Goal: Check status: Check status

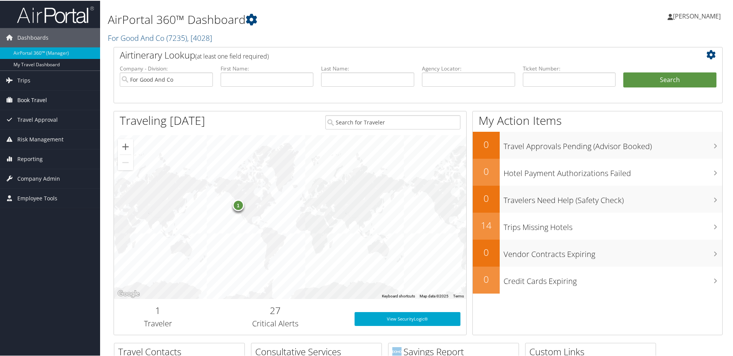
click at [43, 95] on span "Book Travel" at bounding box center [32, 99] width 30 height 19
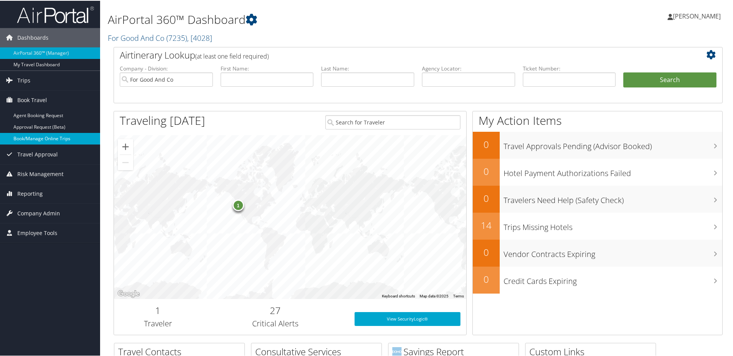
click at [63, 138] on link "Book/Manage Online Trips" at bounding box center [50, 138] width 100 height 12
click at [24, 78] on span "Trips" at bounding box center [23, 79] width 13 height 19
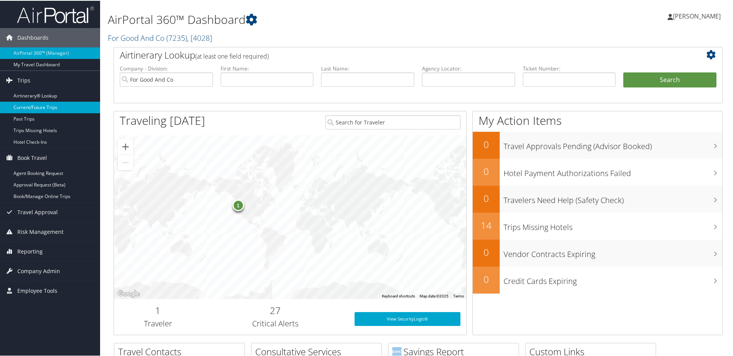
click at [30, 109] on link "Current/Future Trips" at bounding box center [50, 107] width 100 height 12
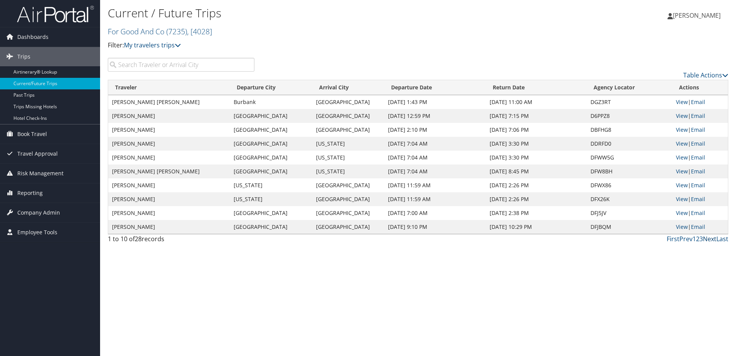
click at [710, 239] on link "Next" at bounding box center [709, 238] width 13 height 8
click at [684, 198] on link "View" at bounding box center [682, 198] width 12 height 7
click at [710, 239] on link "Next" at bounding box center [709, 238] width 13 height 8
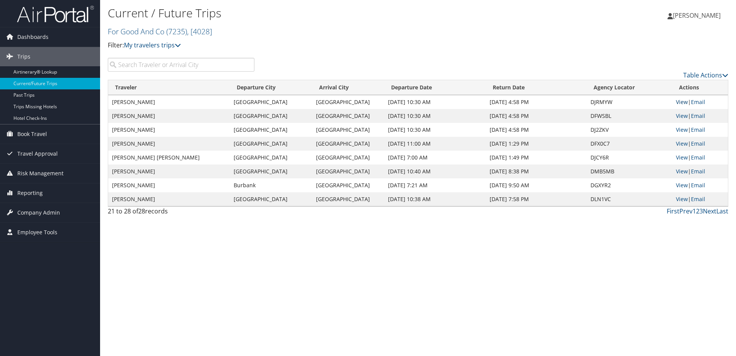
click at [683, 102] on link "View" at bounding box center [682, 101] width 12 height 7
click at [680, 115] on link "View" at bounding box center [682, 115] width 12 height 7
click at [681, 130] on link "View" at bounding box center [682, 129] width 12 height 7
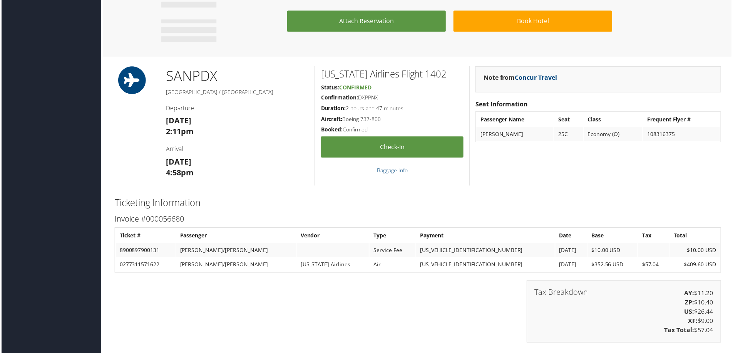
scroll to position [462, 0]
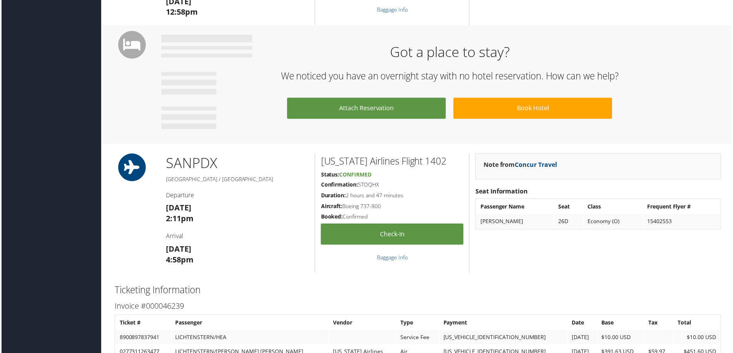
scroll to position [423, 0]
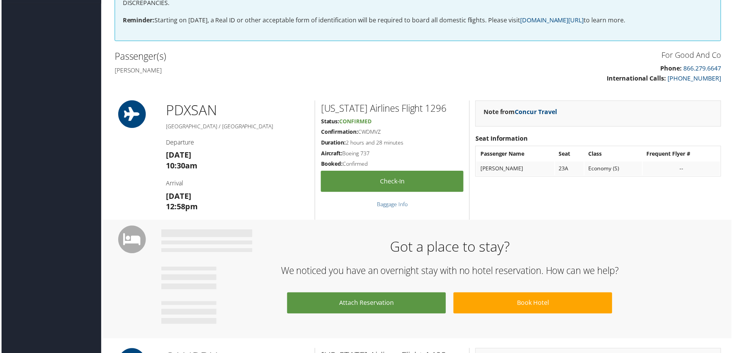
scroll to position [77, 0]
